Goal: Task Accomplishment & Management: Complete application form

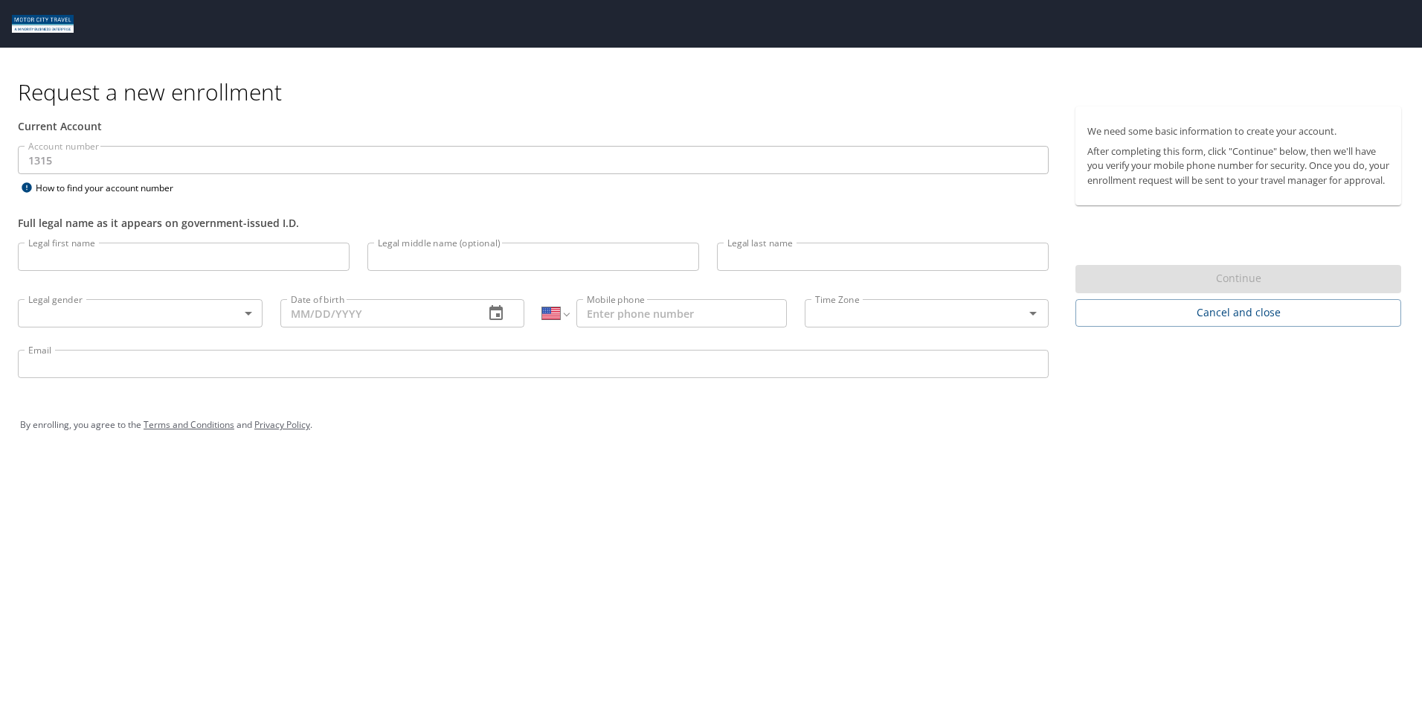
select select "US"
click at [213, 261] on input "Legal first name" at bounding box center [184, 256] width 332 height 28
type input "Michael"
click at [887, 266] on input "Legal last name" at bounding box center [883, 256] width 332 height 28
type input "Guadagni"
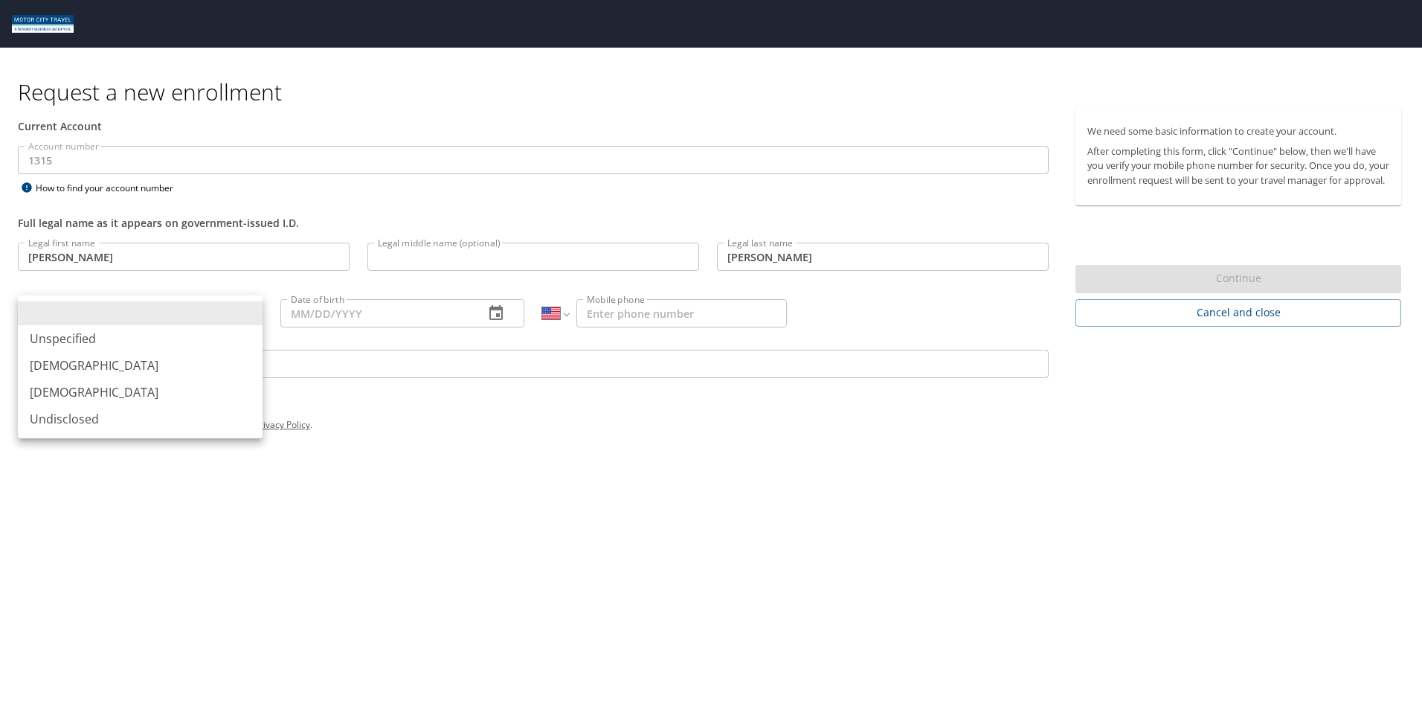
click at [249, 324] on body "Request a new enrollment Current Account Account number 1315 Account number How…" at bounding box center [711, 355] width 1422 height 710
click at [94, 363] on li "Male" at bounding box center [140, 365] width 245 height 27
type input "Male"
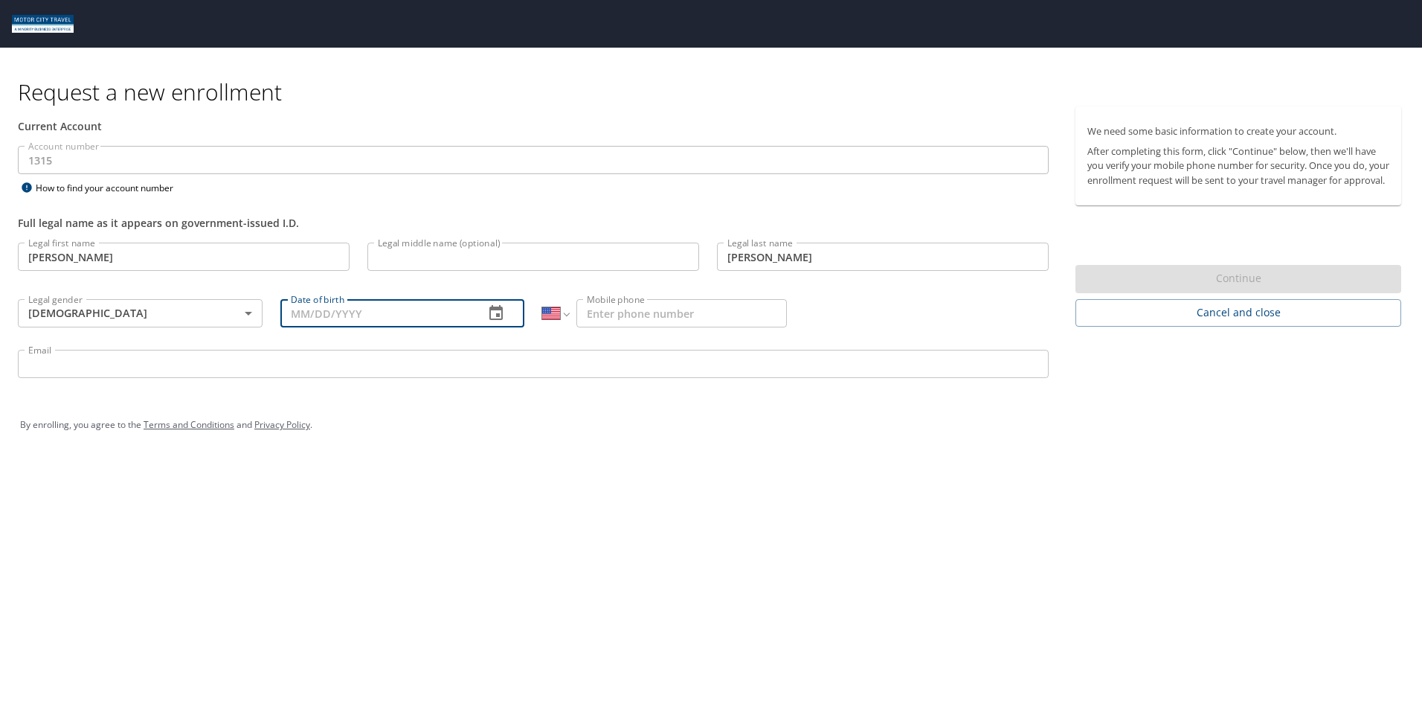
click at [320, 306] on input "Date of birth" at bounding box center [376, 313] width 193 height 28
type input "01/29/1995"
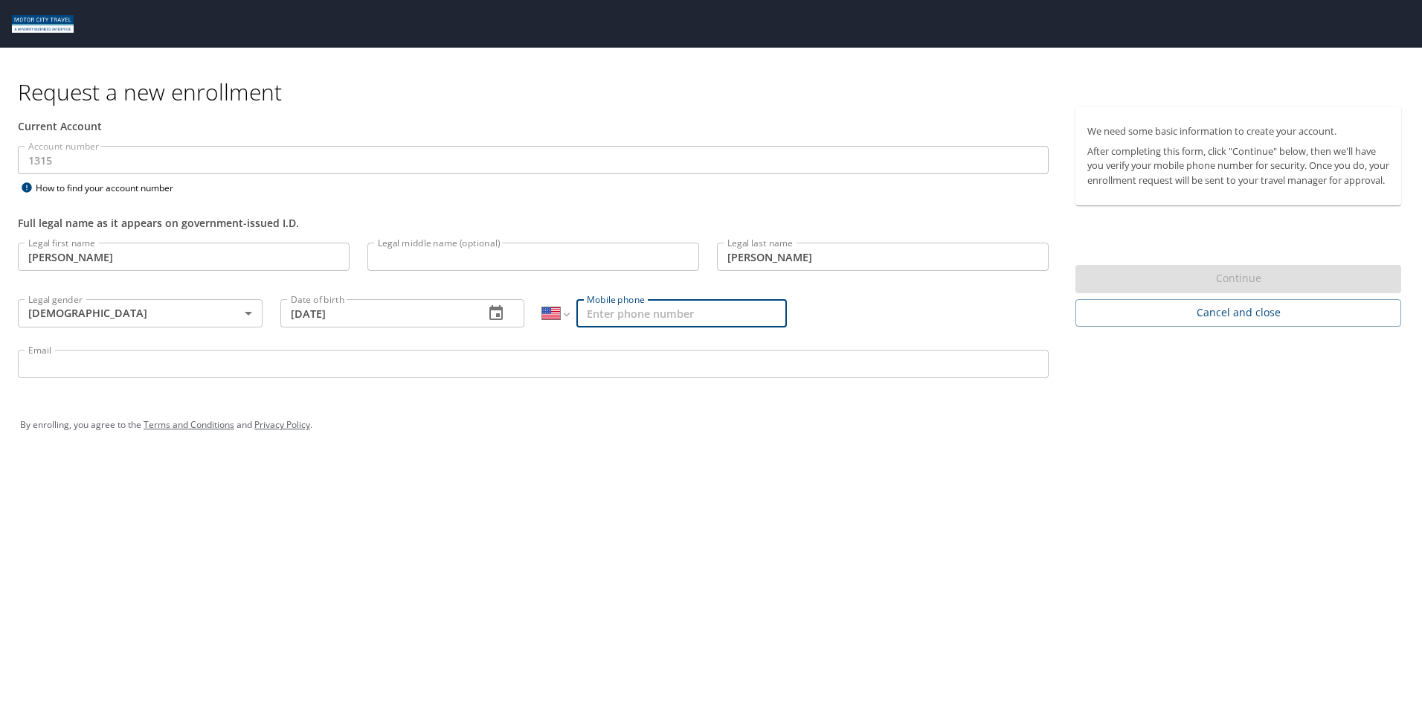
click at [660, 323] on input "Mobile phone" at bounding box center [681, 313] width 210 height 28
type input "(810) 333-0262"
click at [614, 358] on input "Email" at bounding box center [533, 364] width 1031 height 28
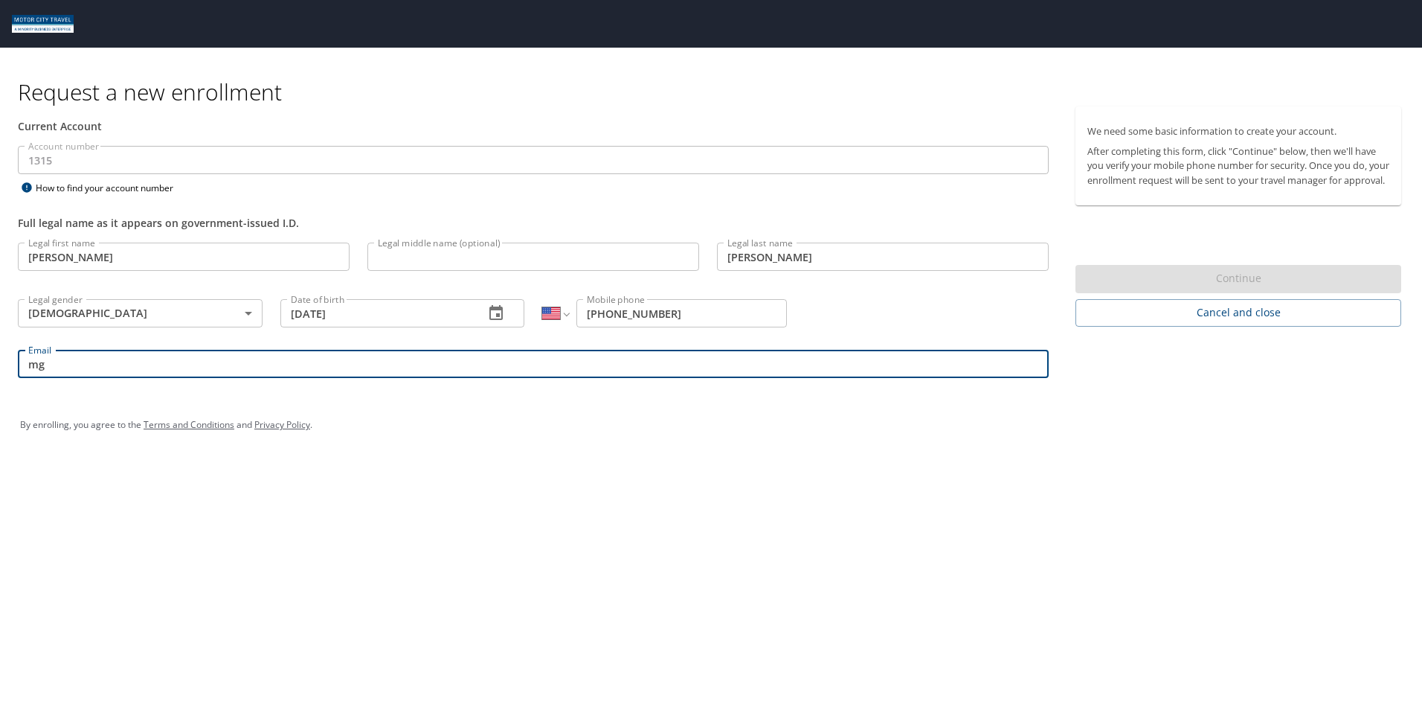
type input "mguadagni@dsidsc.com"
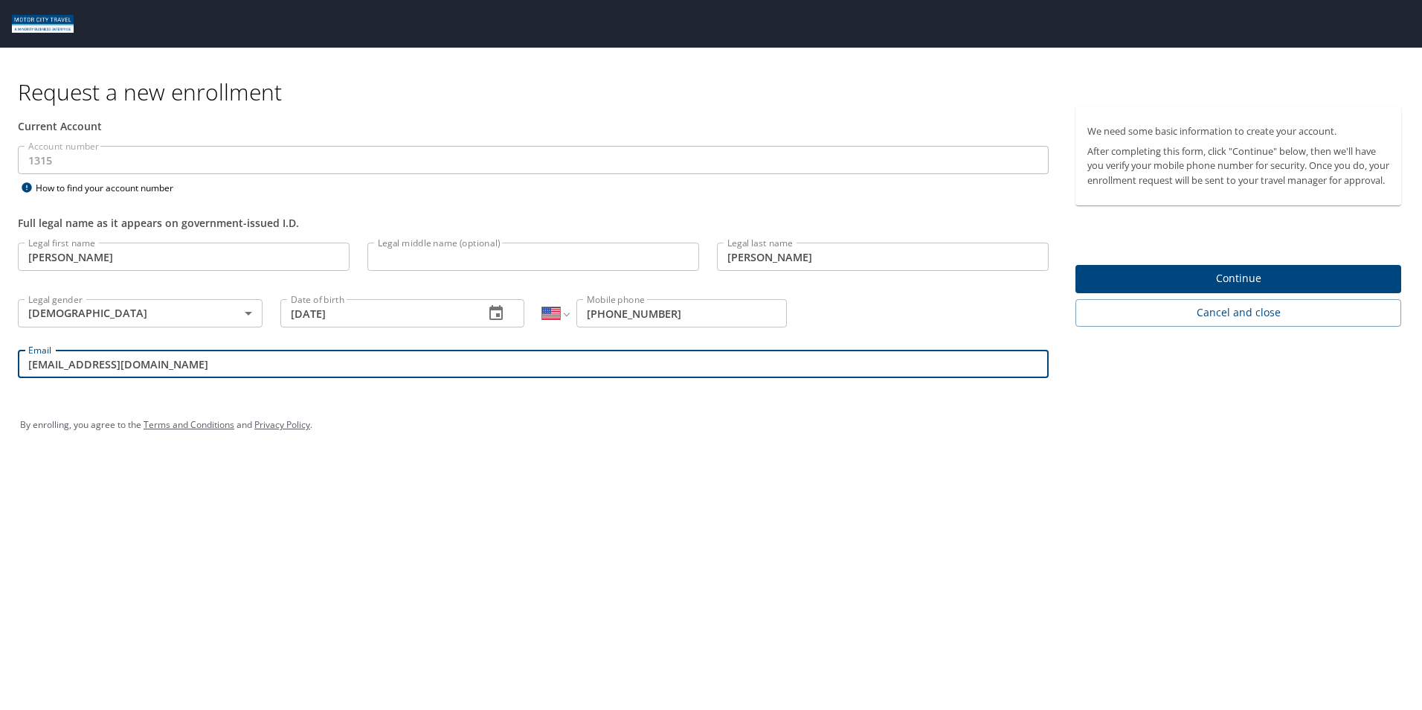
click at [1233, 288] on span "Continue" at bounding box center [1238, 278] width 302 height 19
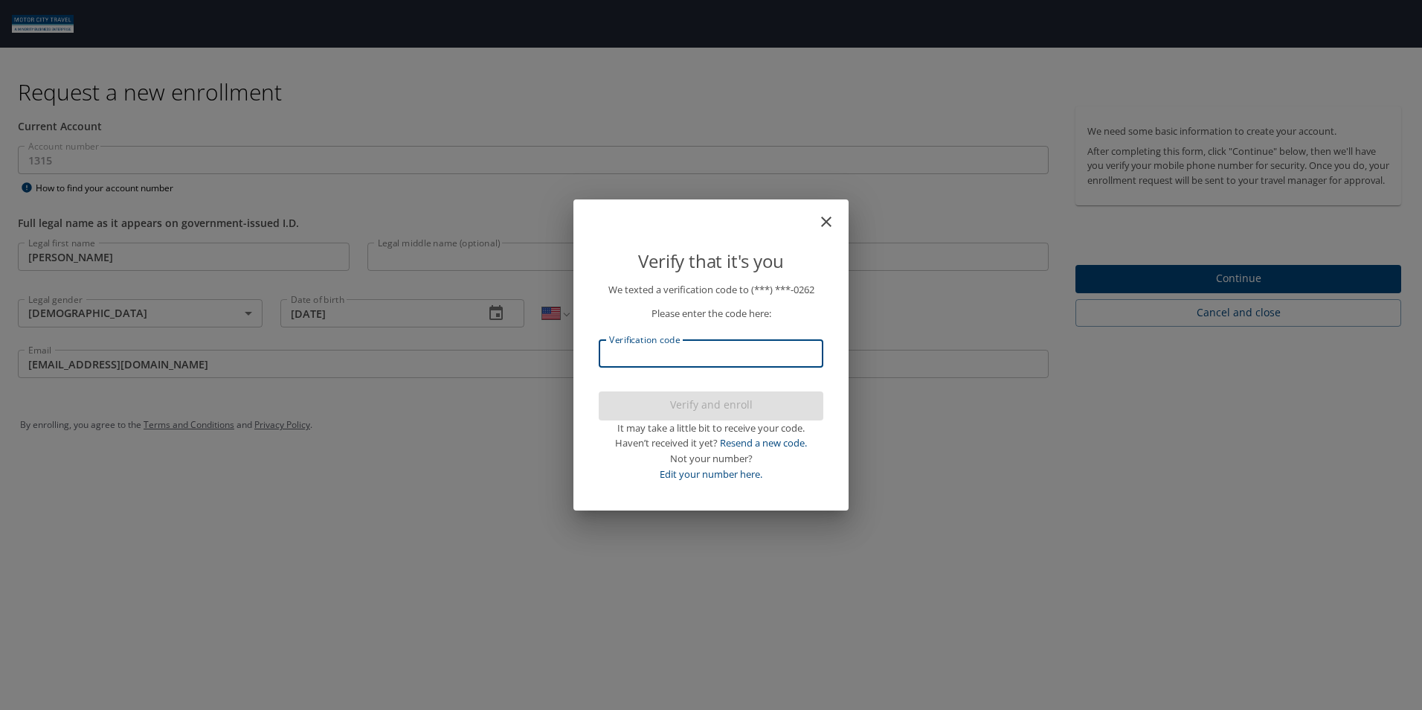
click at [743, 360] on input "Verification code" at bounding box center [711, 353] width 225 height 28
type input "062031"
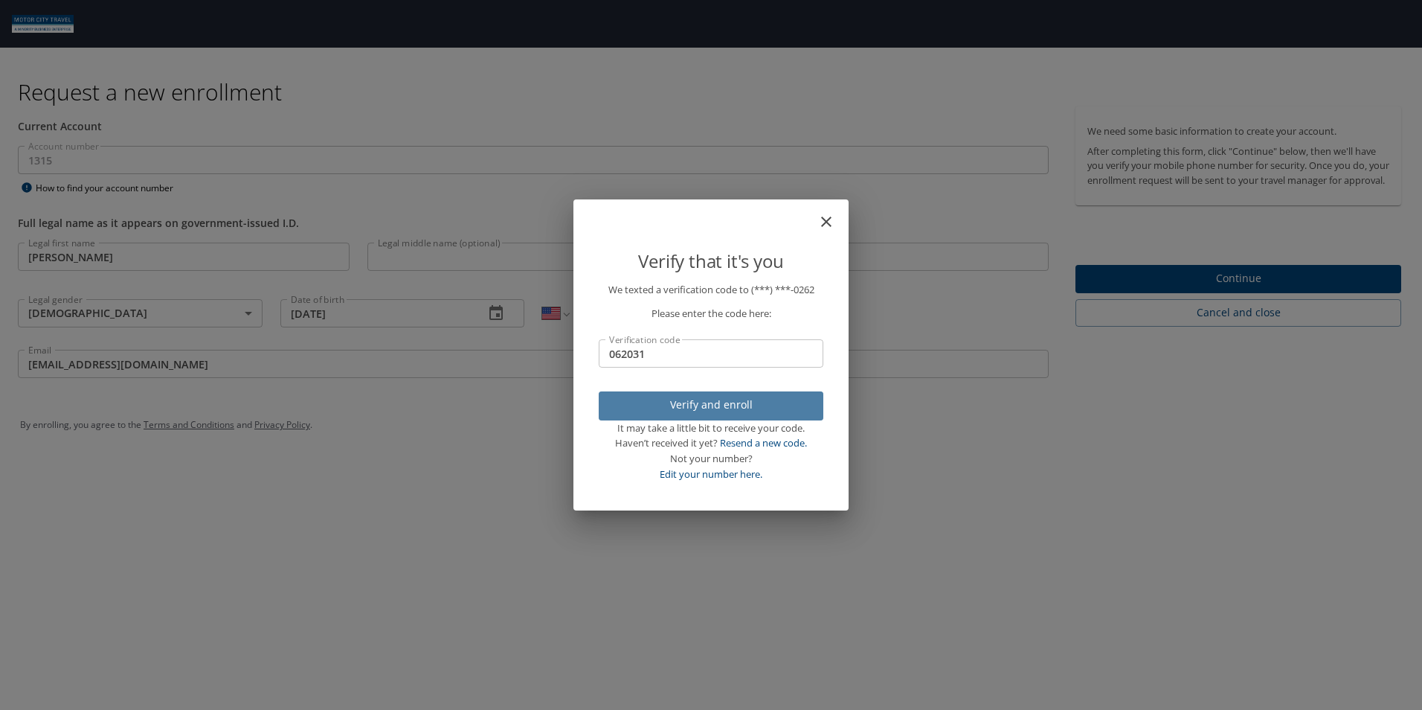
click at [759, 411] on span "Verify and enroll" at bounding box center [711, 405] width 201 height 19
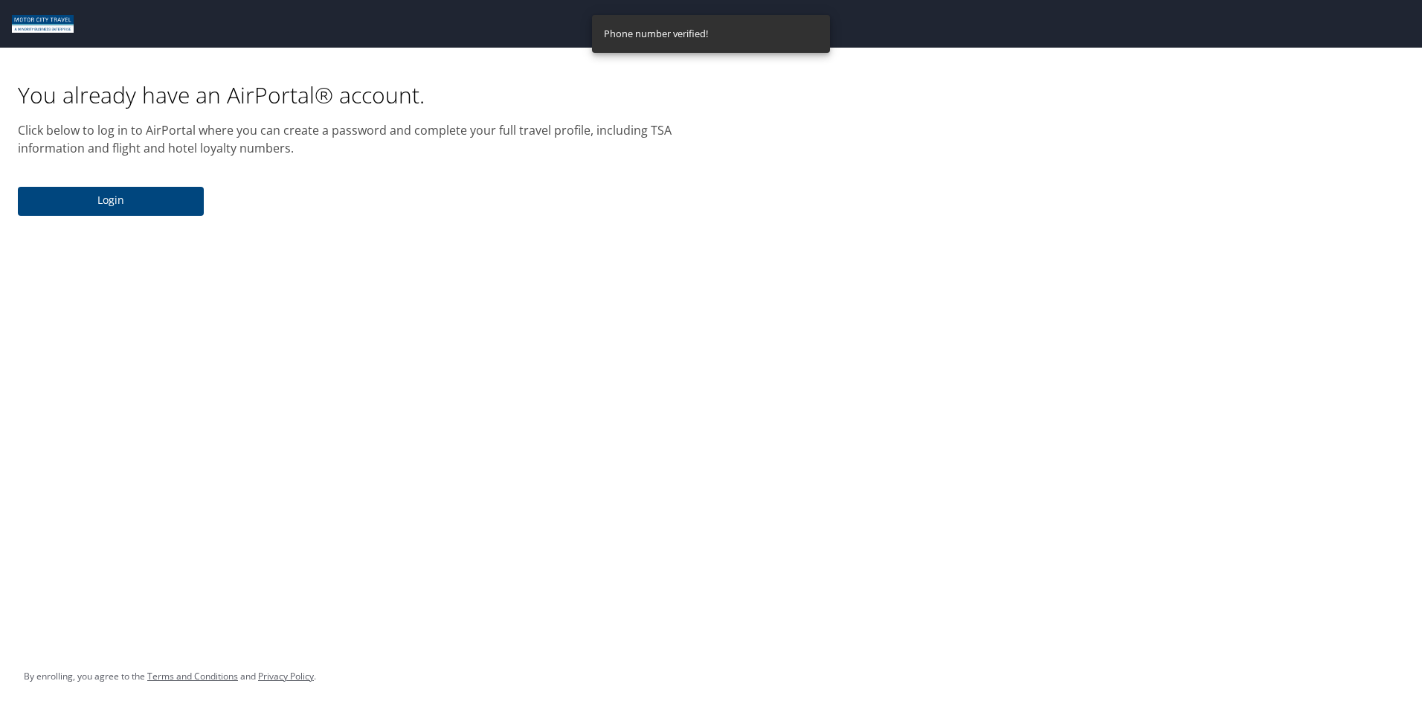
click at [131, 199] on span "Login" at bounding box center [111, 200] width 162 height 19
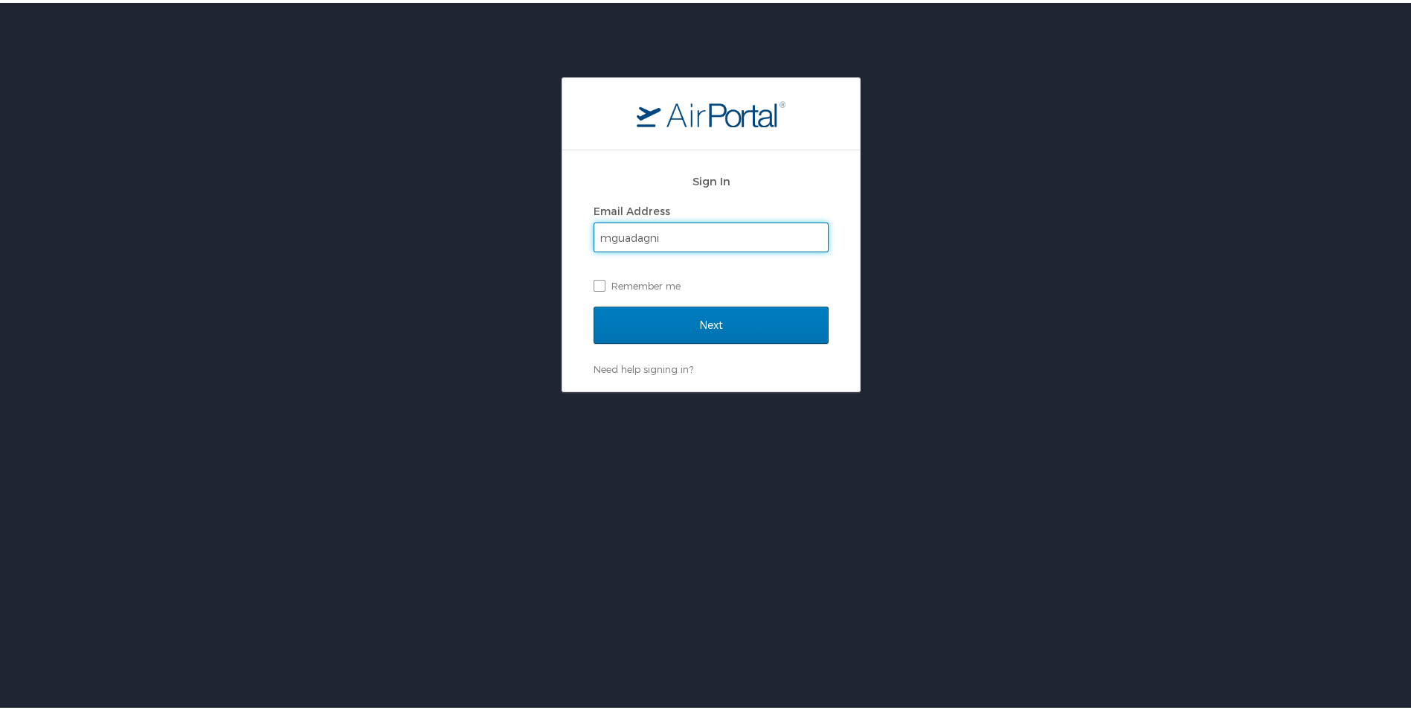
type input "mguadagni@dsidsc.com"
click at [594, 280] on label "Remember me" at bounding box center [711, 282] width 235 height 22
click at [594, 280] on input "Remember me" at bounding box center [599, 282] width 10 height 10
checkbox input "true"
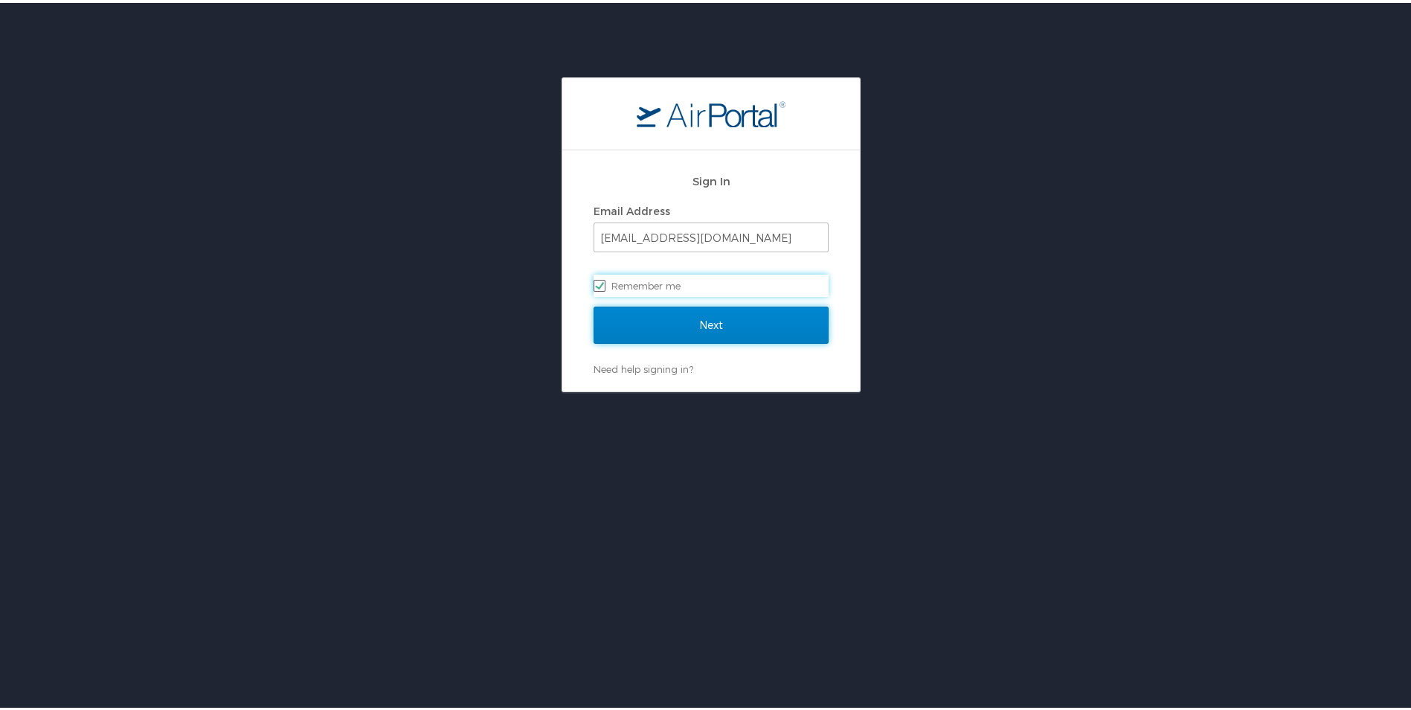
click at [719, 327] on input "Next" at bounding box center [711, 321] width 235 height 37
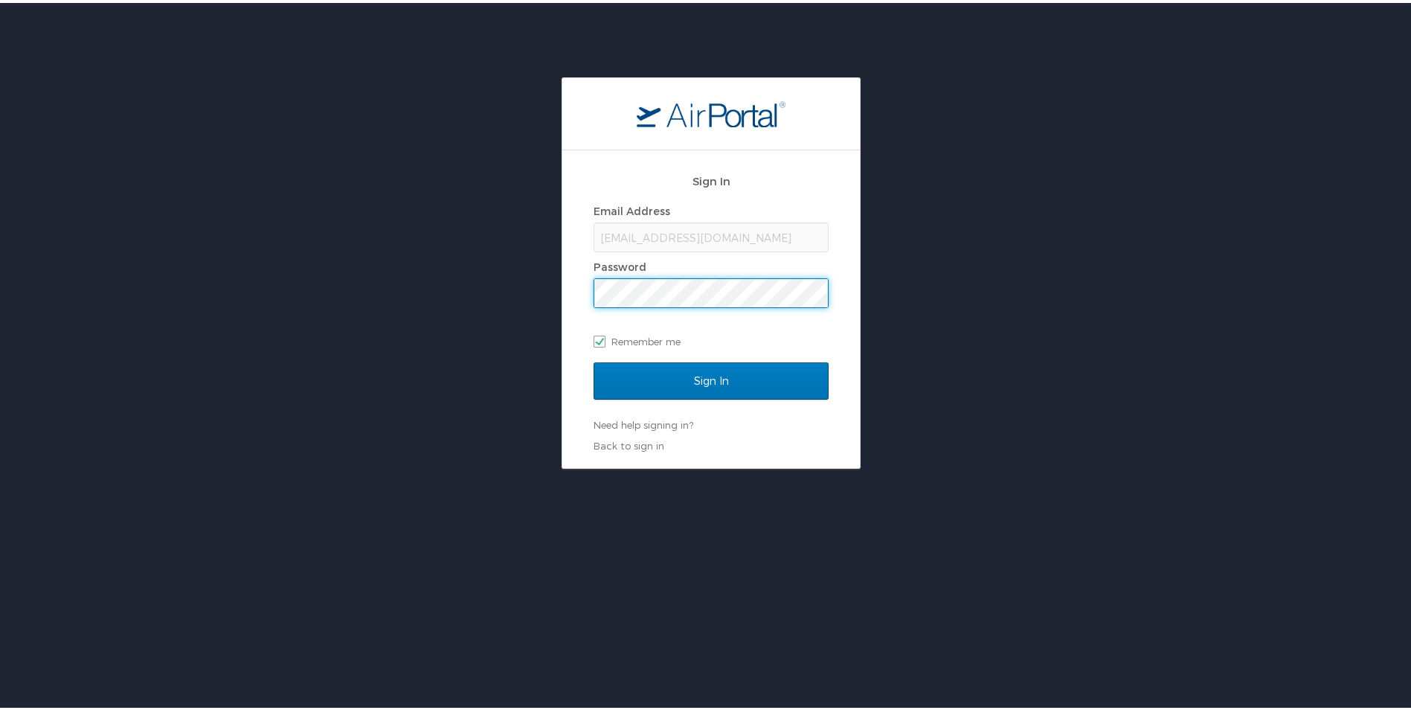
click at [594, 359] on input "Sign In" at bounding box center [711, 377] width 235 height 37
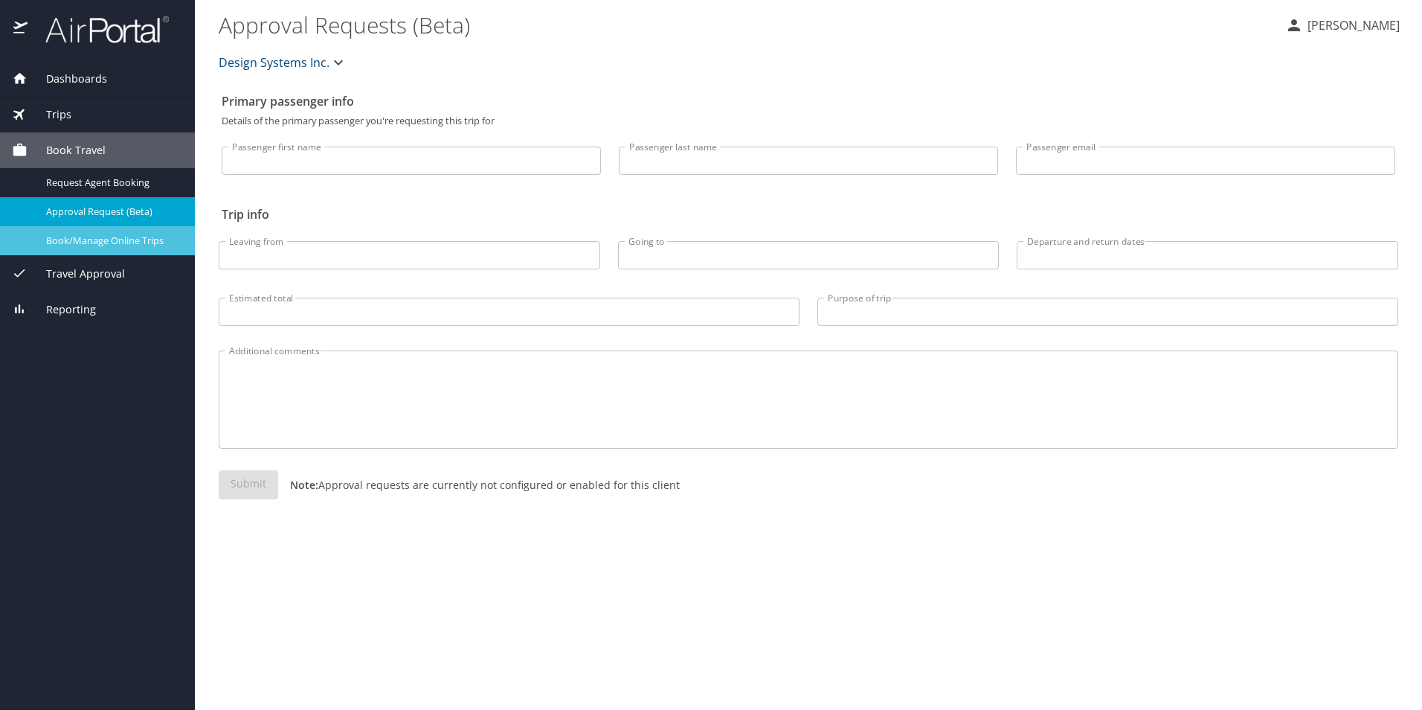
click at [106, 242] on span "Book/Manage Online Trips" at bounding box center [111, 241] width 131 height 14
